Goal: Check status: Check status

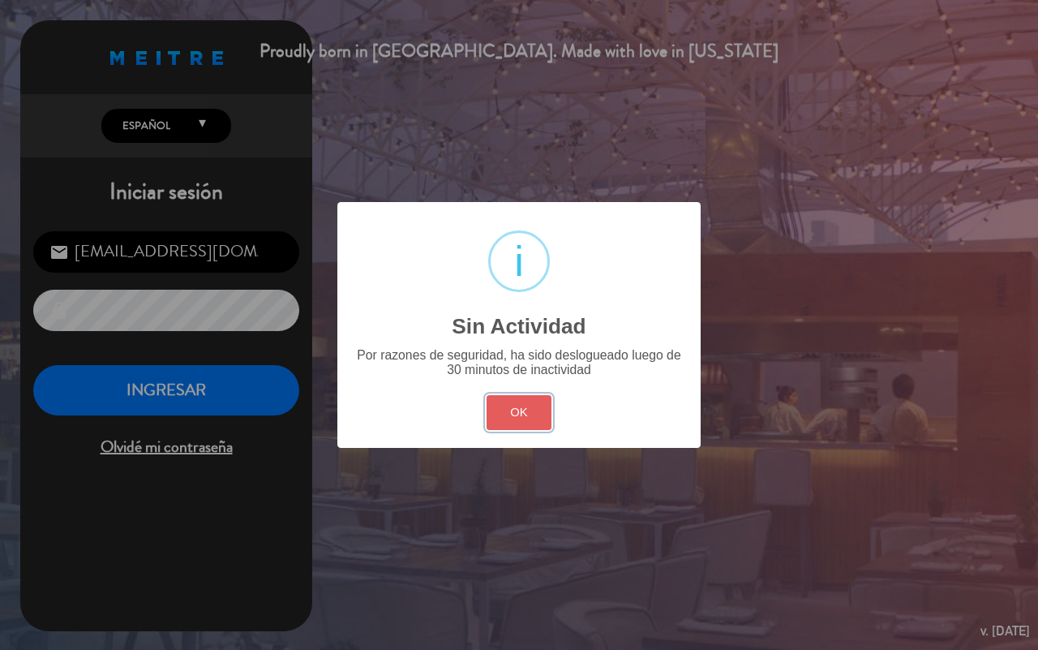
click at [523, 403] on button "OK" at bounding box center [520, 412] width 66 height 35
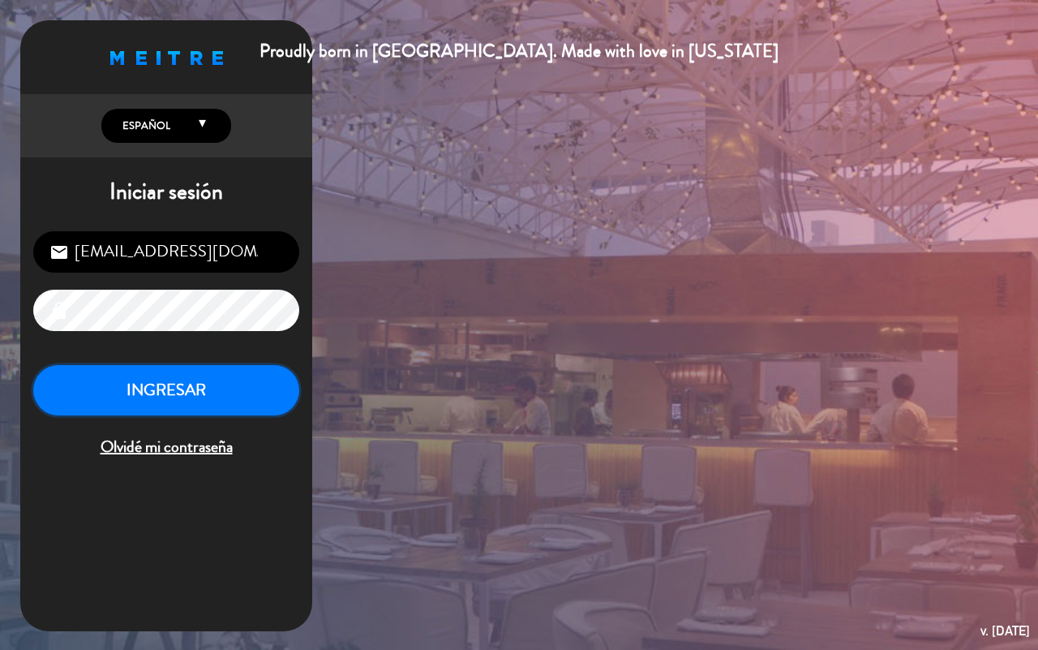
click at [200, 387] on button "INGRESAR" at bounding box center [166, 390] width 266 height 51
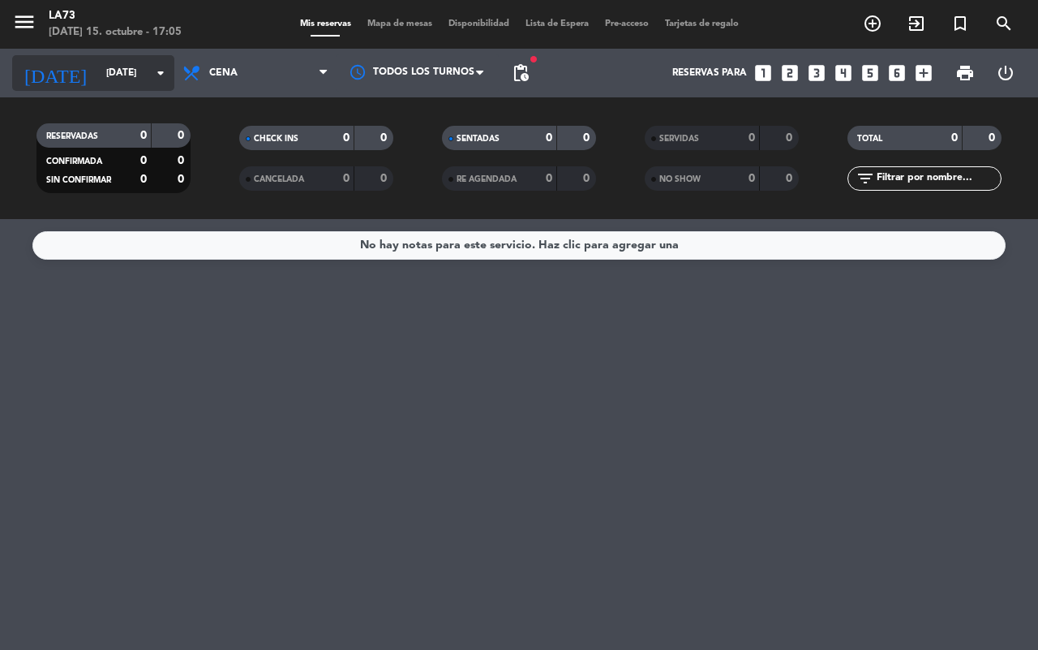
click at [168, 81] on icon "arrow_drop_down" at bounding box center [160, 72] width 19 height 19
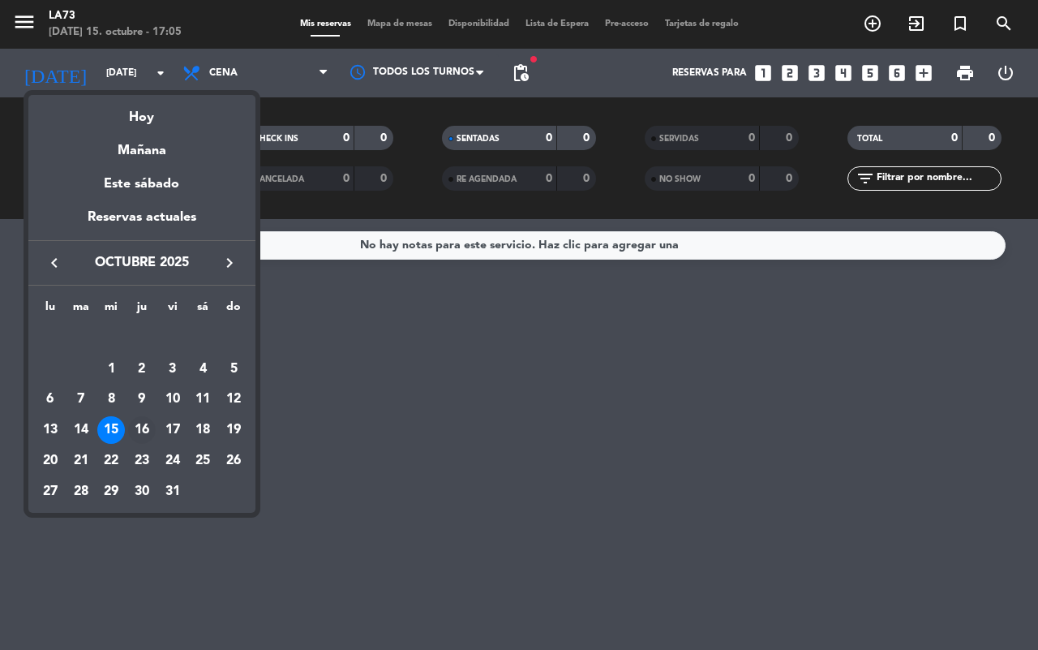
click at [143, 427] on div "16" at bounding box center [142, 430] width 28 height 28
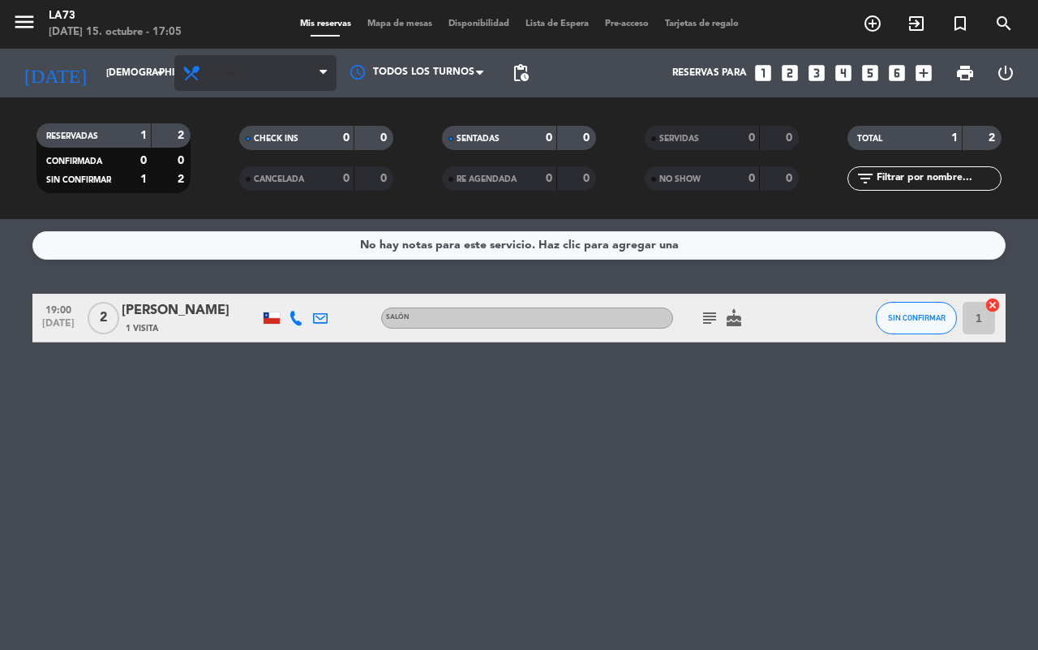
click at [320, 73] on icon at bounding box center [323, 73] width 7 height 13
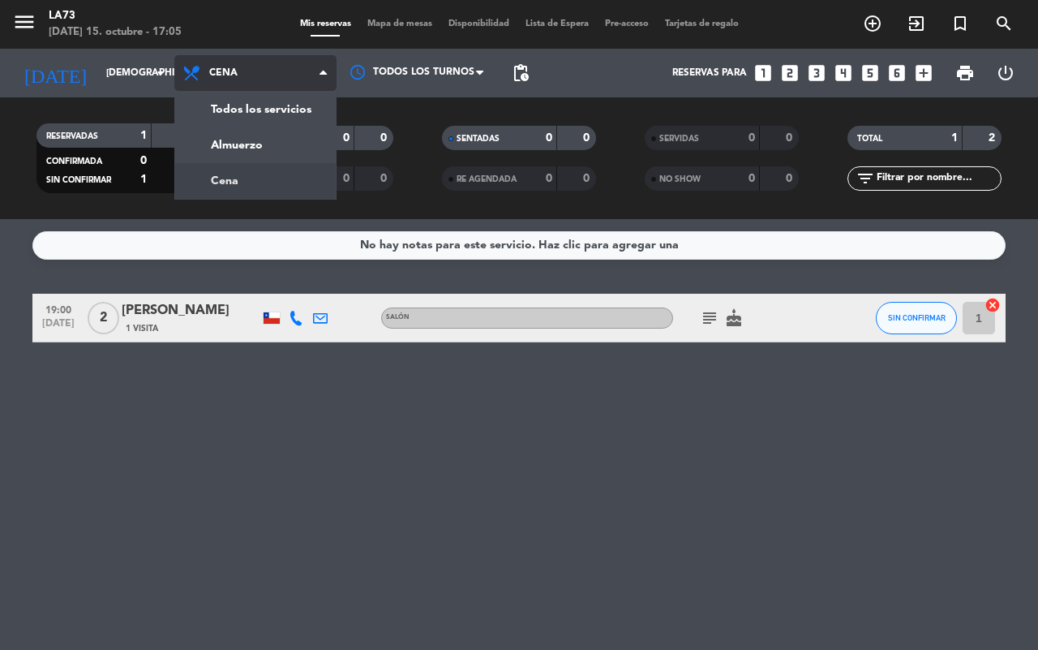
click at [277, 148] on div "menu LA73 [DATE] 15. octubre - 17:05 Mis reservas Mapa de mesas Disponibilidad …" at bounding box center [519, 109] width 1038 height 219
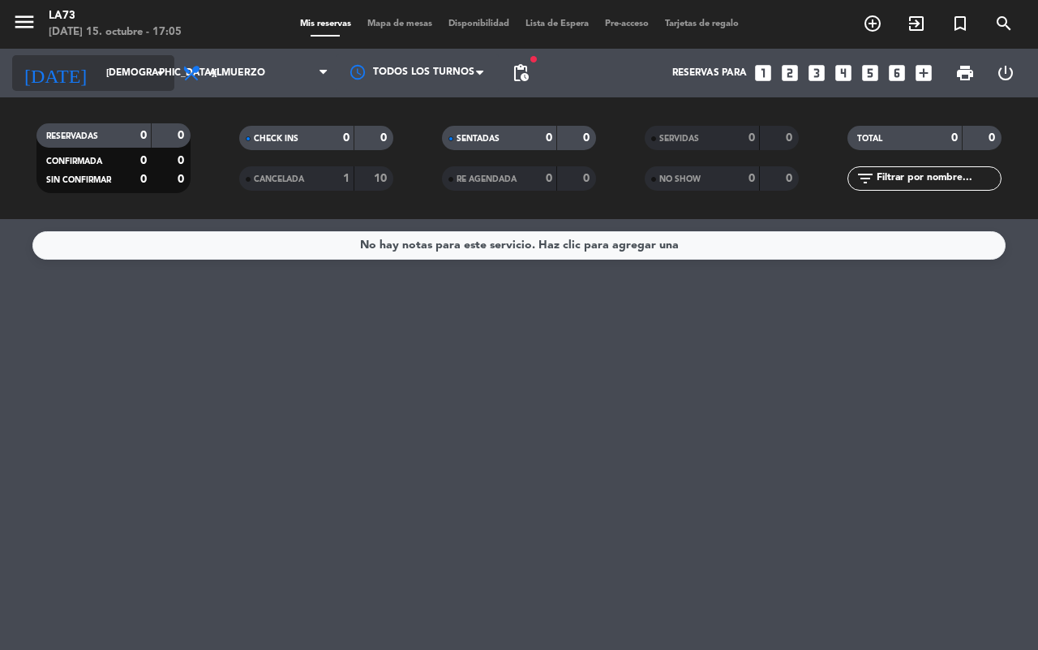
click at [166, 75] on icon "arrow_drop_down" at bounding box center [160, 72] width 19 height 19
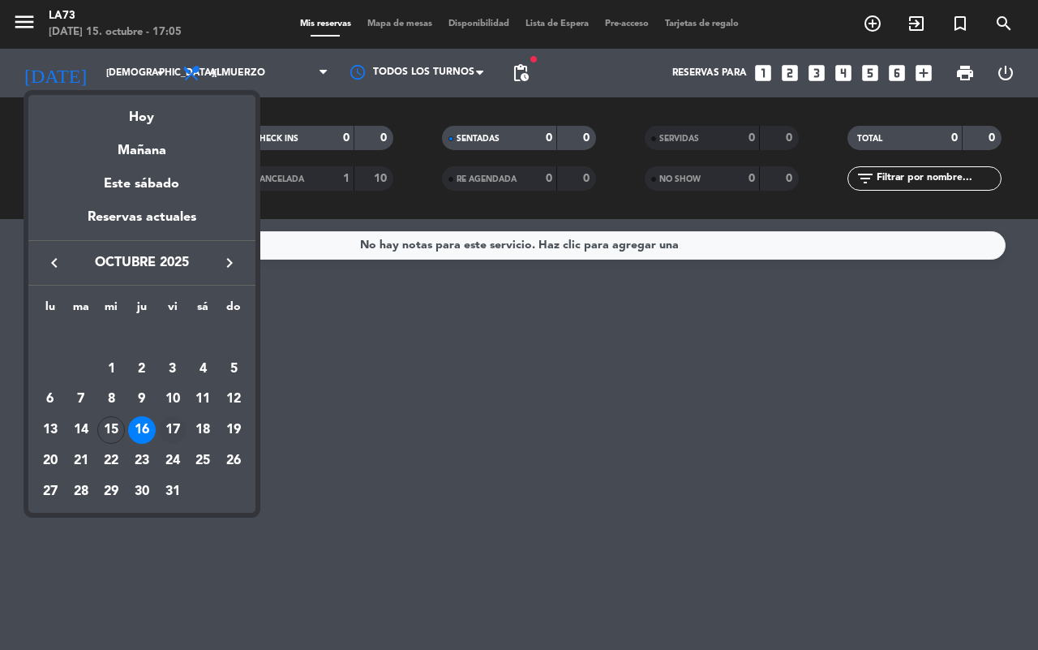
click at [171, 427] on div "17" at bounding box center [173, 430] width 28 height 28
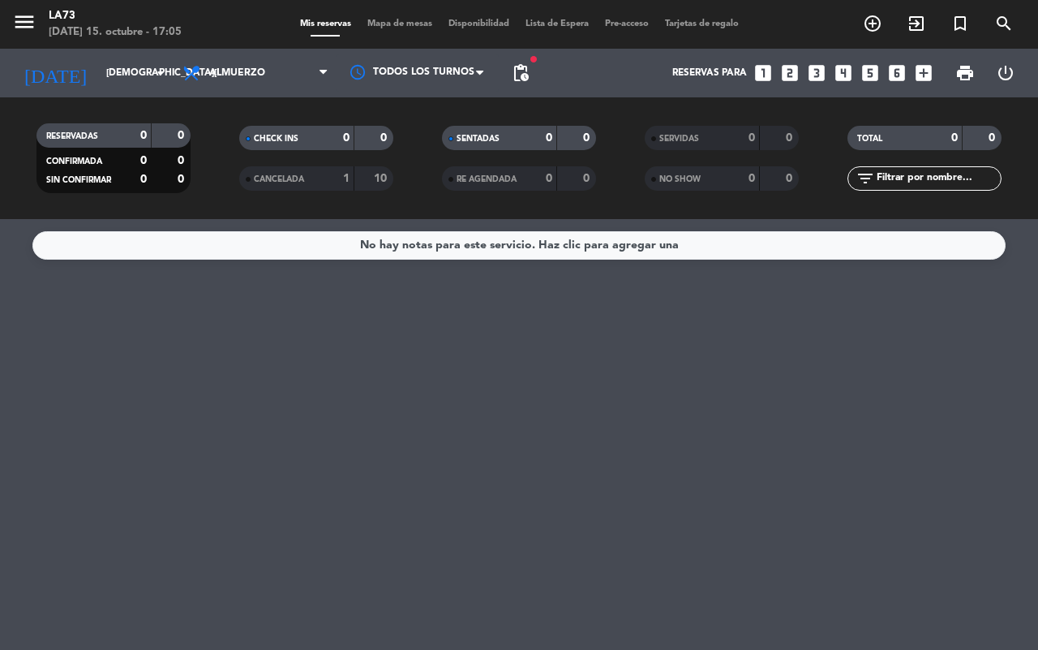
type input "[DATE]"
